Goal: Task Accomplishment & Management: Manage account settings

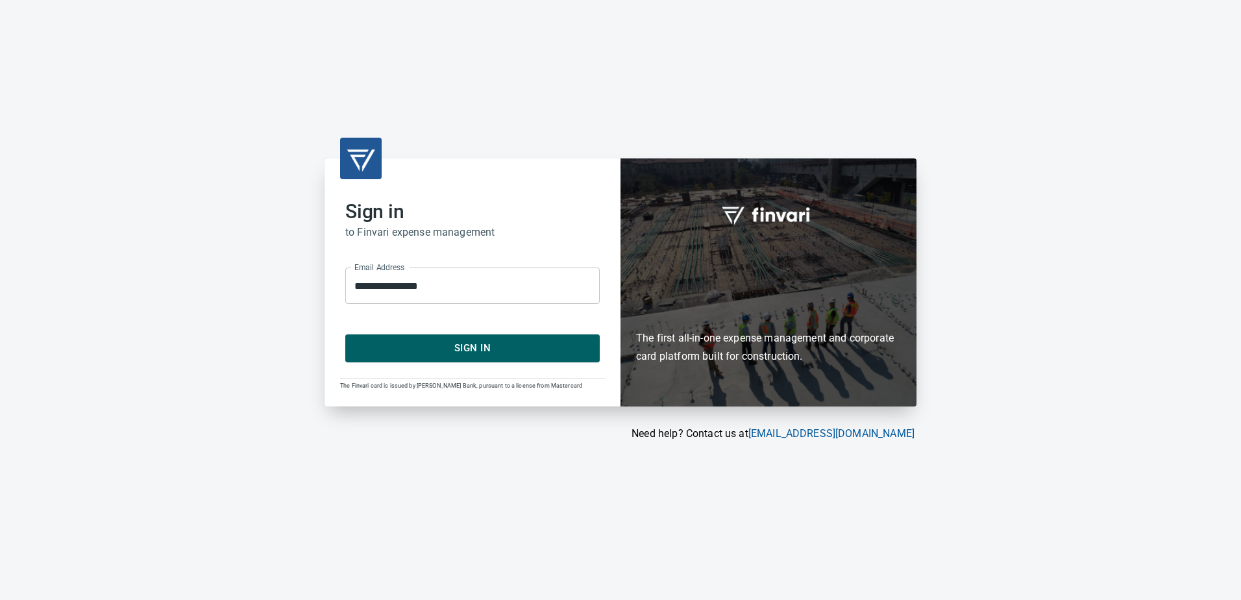
click at [444, 348] on span "Sign In" at bounding box center [473, 347] width 226 height 17
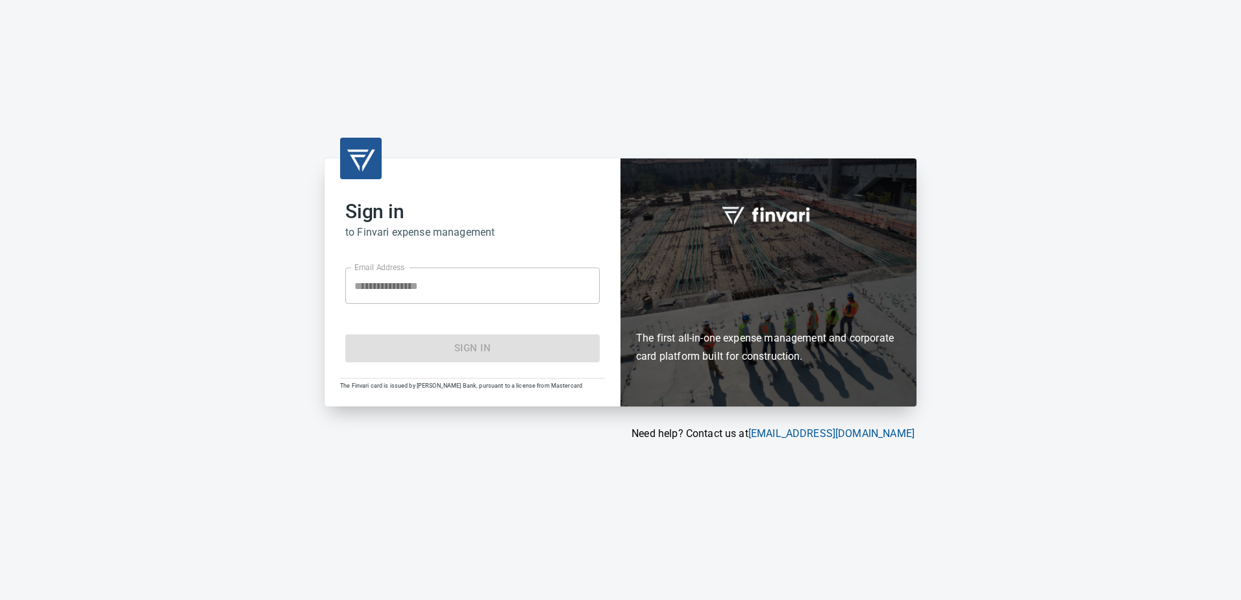
type input "**********"
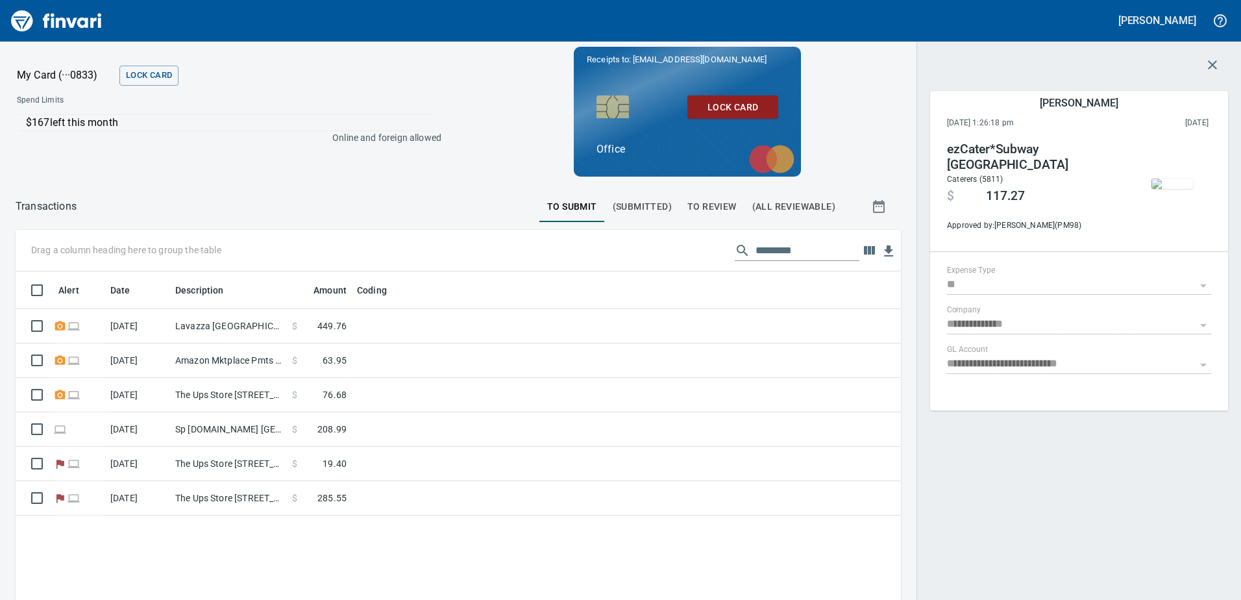
scroll to position [447, 866]
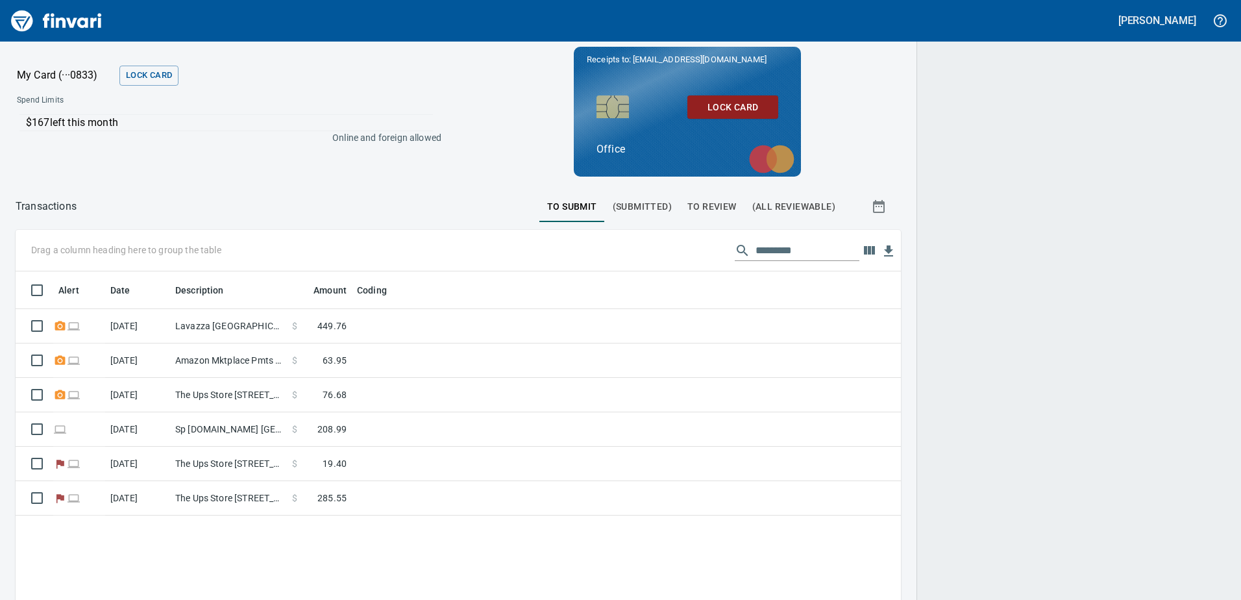
scroll to position [447, 866]
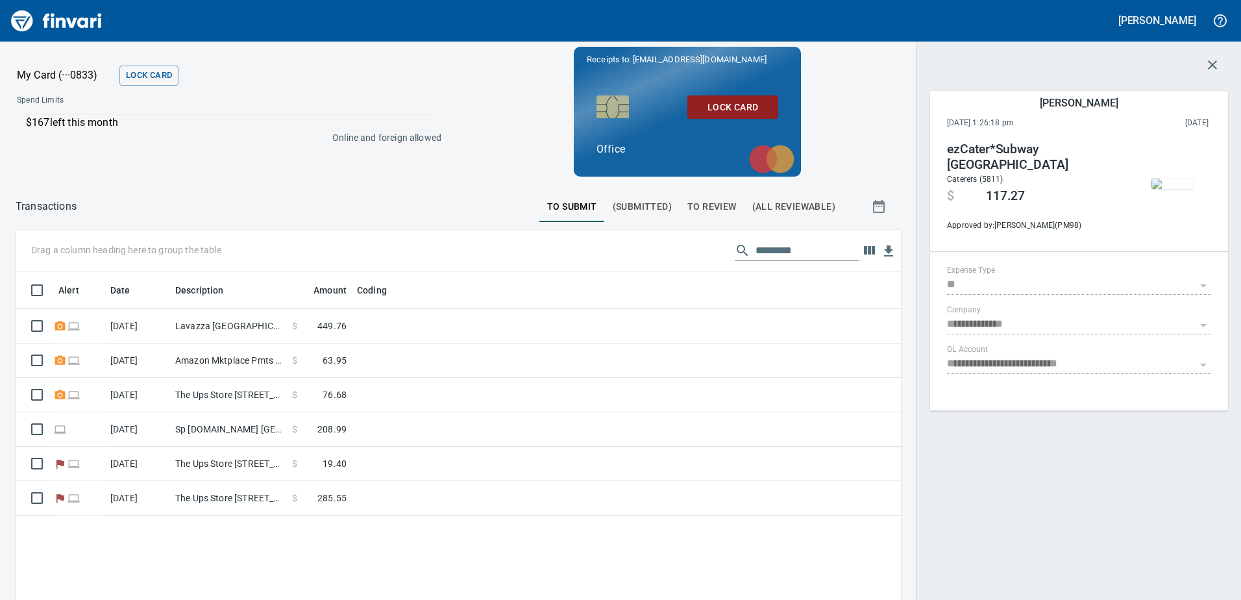
drag, startPoint x: 32, startPoint y: 121, endPoint x: 168, endPoint y: 118, distance: 135.7
click at [168, 118] on p "$167 left this month" at bounding box center [229, 123] width 407 height 16
click at [168, 117] on p "$167 left this month" at bounding box center [229, 123] width 407 height 16
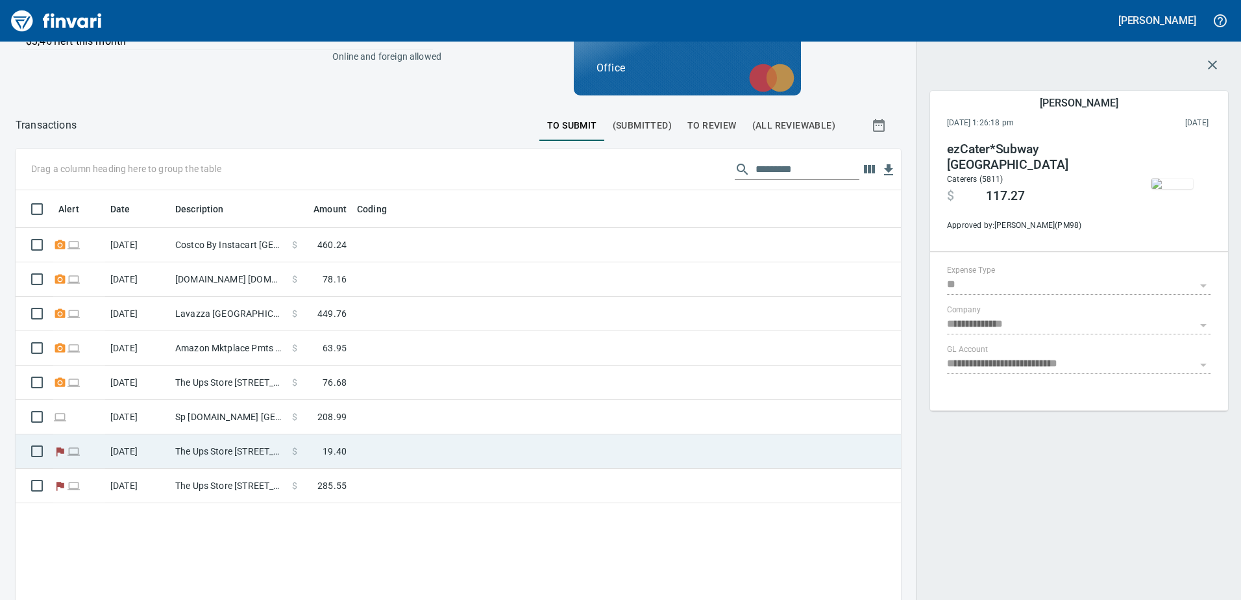
scroll to position [129, 0]
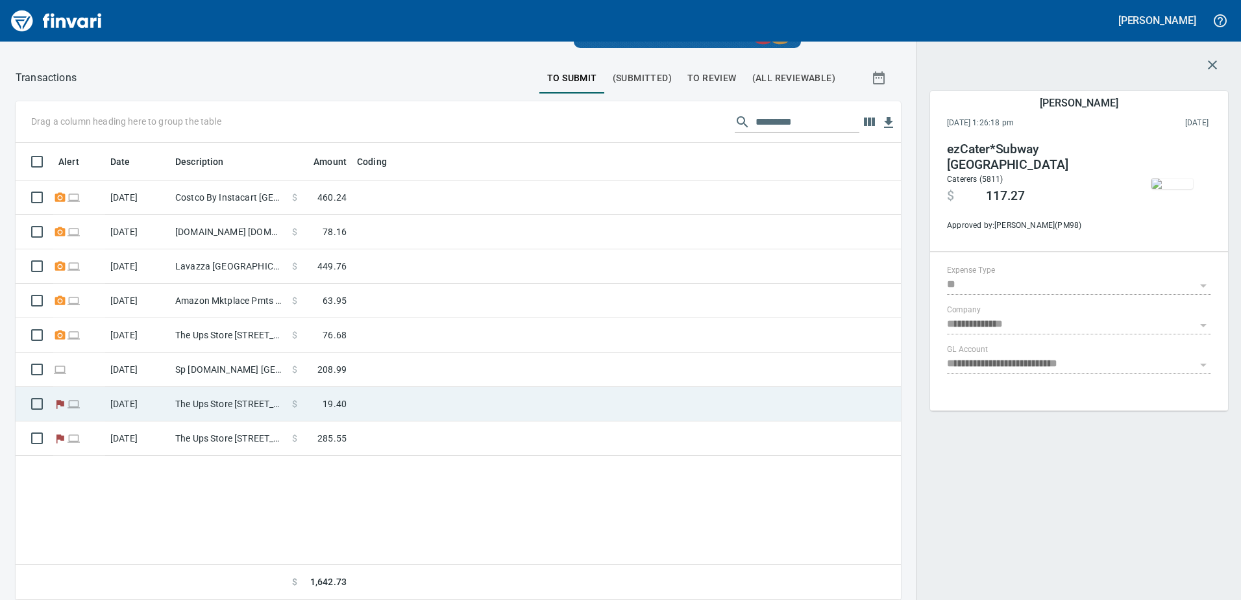
click at [733, 410] on td at bounding box center [788, 404] width 225 height 34
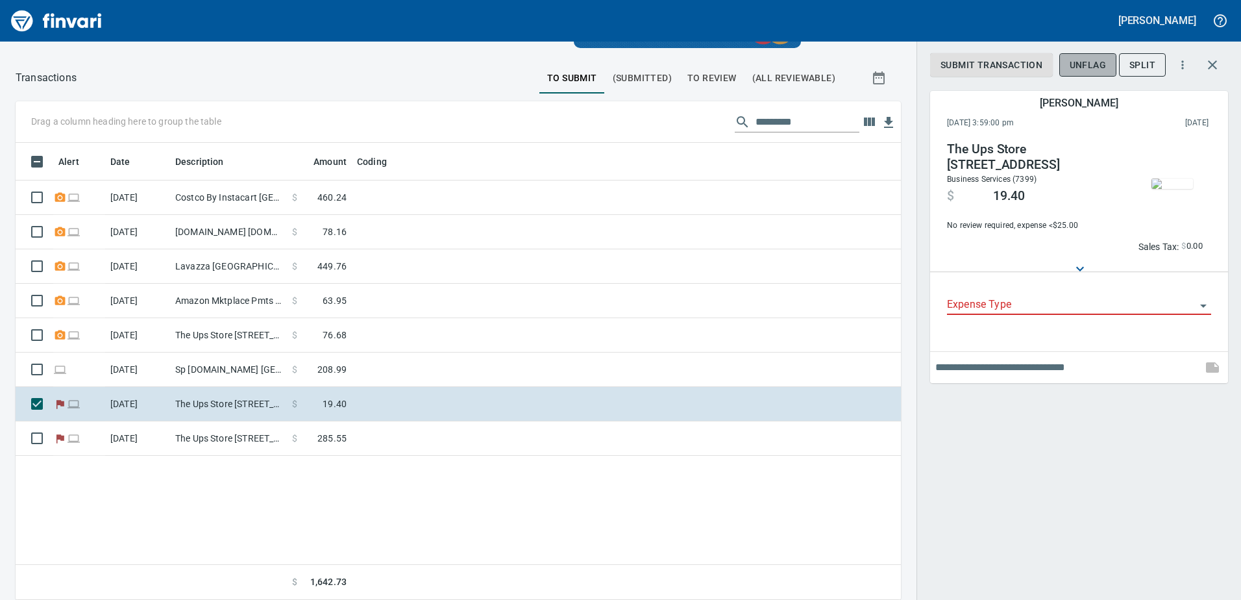
click at [1089, 67] on span "UnFlag" at bounding box center [1088, 65] width 36 height 16
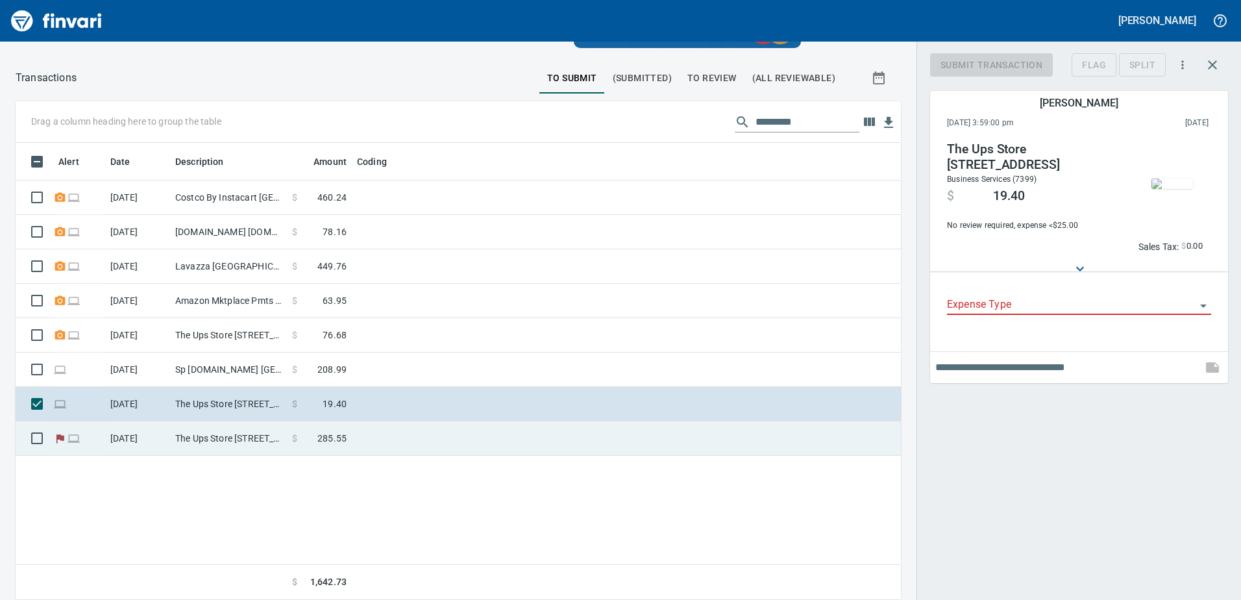
click at [770, 441] on td at bounding box center [788, 438] width 225 height 34
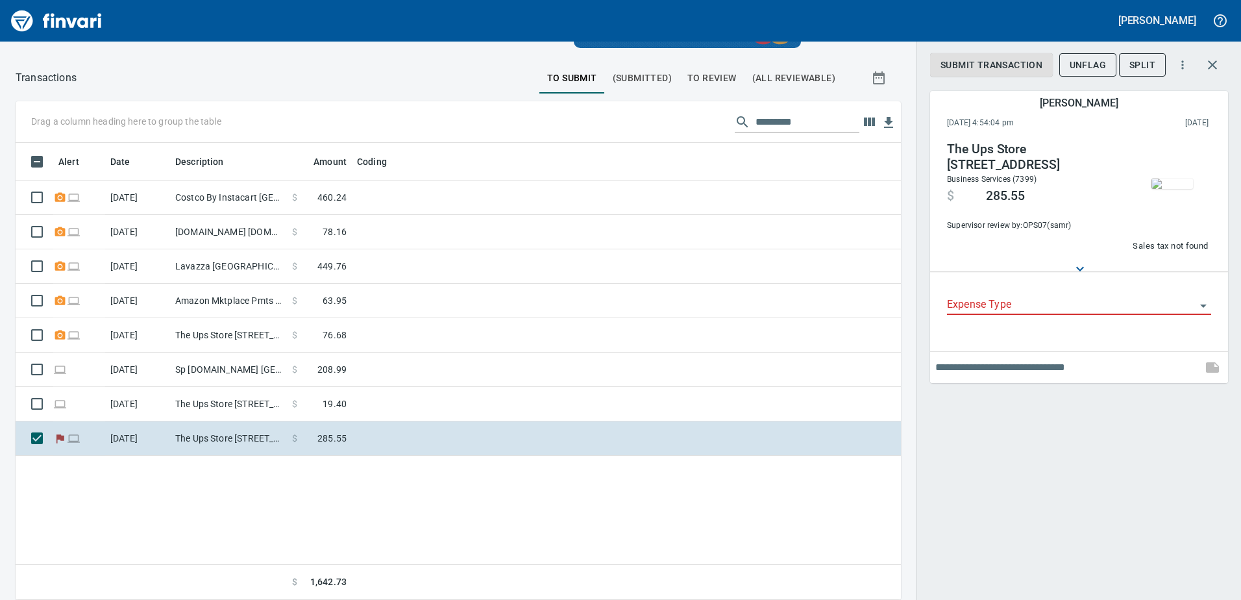
click at [1090, 64] on span "UnFlag" at bounding box center [1088, 65] width 36 height 16
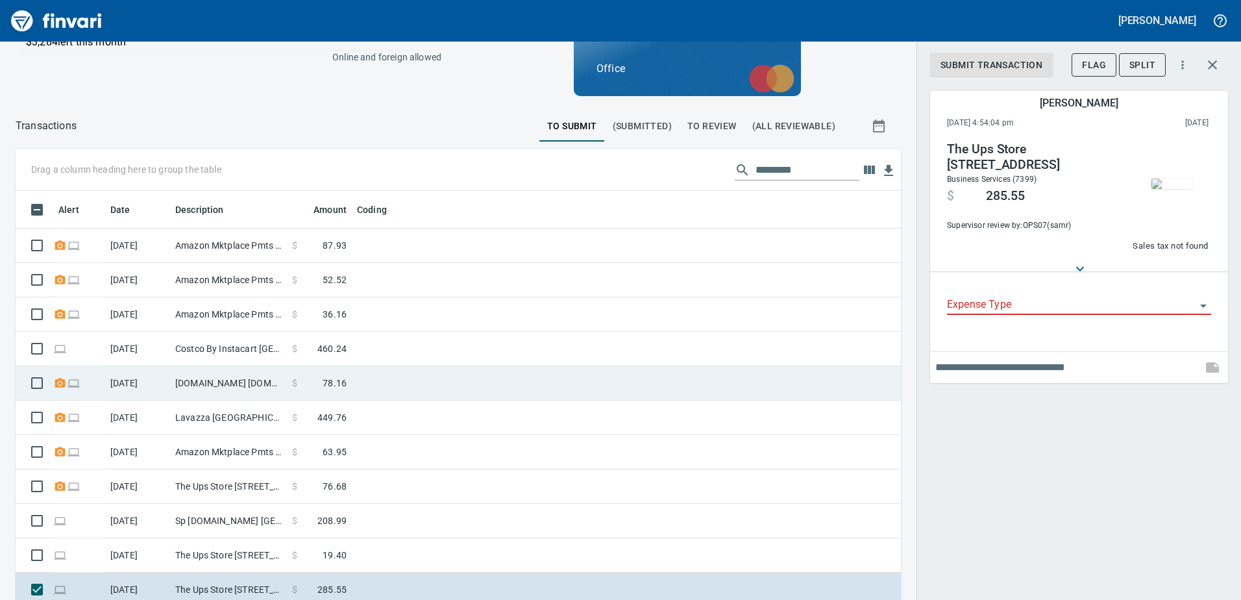
scroll to position [129, 0]
